Goal: Find specific page/section: Find specific page/section

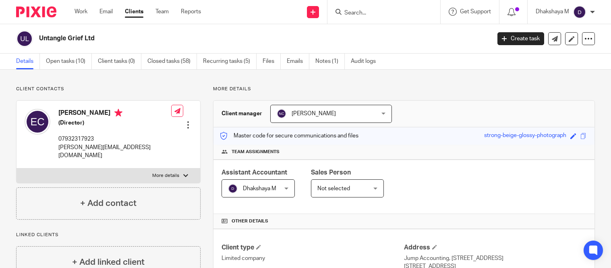
click at [356, 13] on input "Search" at bounding box center [380, 13] width 72 height 7
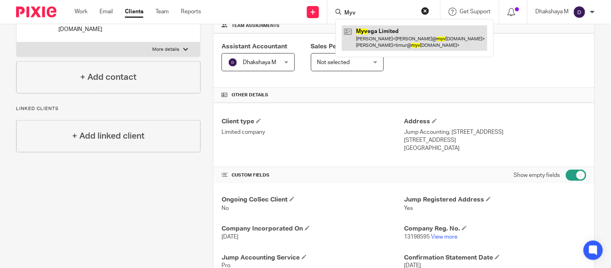
type input "Myv"
click at [364, 34] on link at bounding box center [414, 37] width 145 height 25
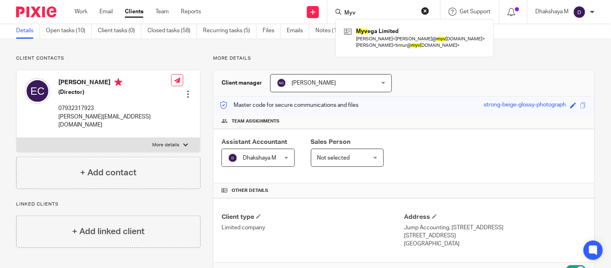
scroll to position [31, 0]
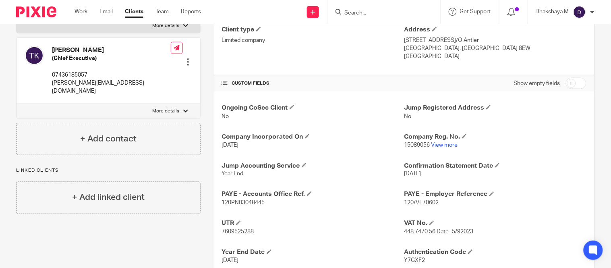
scroll to position [218, 0]
click at [443, 147] on link "View more" at bounding box center [444, 145] width 27 height 6
